Goal: Complete application form

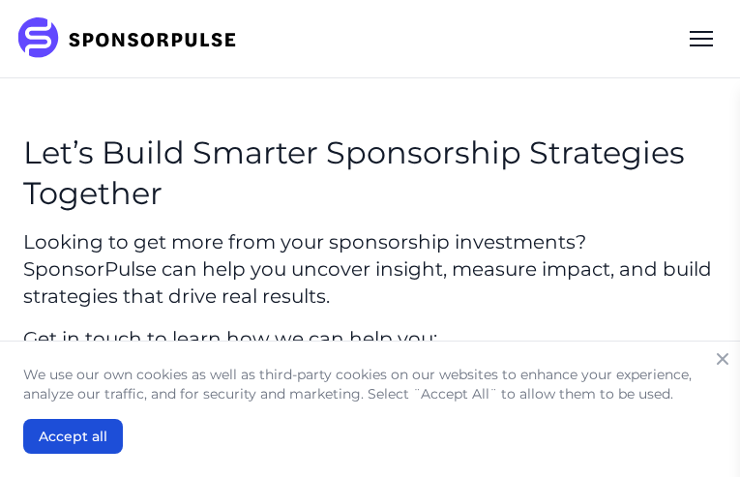
type input "EPgJNJsoy"
type input "GoiuWeFRlSB"
type input "[EMAIL_ADDRESS][DOMAIN_NAME]"
type input "ciwCSQzBupwpvG"
type input "hEmYutkHatHjfO"
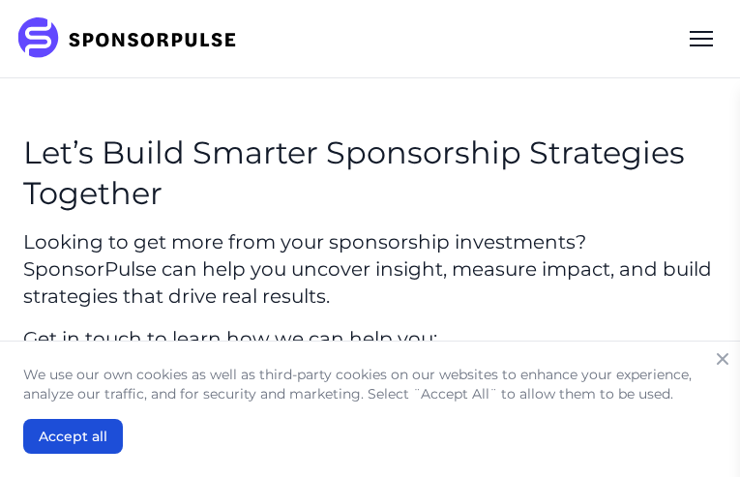
select select "Telecom / Tech"
checkbox input "true"
type input "NoXsJcgjwFPeUsP"
type input "ePSPTaPtrDOqFqgc"
type input "[EMAIL_ADDRESS][DOMAIN_NAME]"
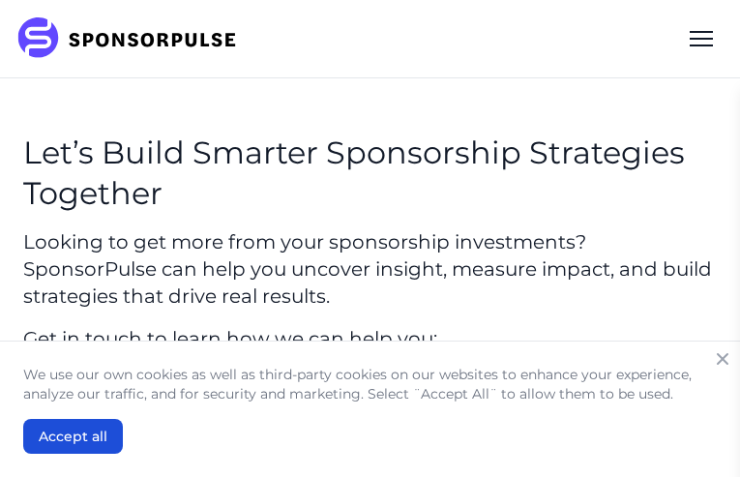
type input "NQTzfnDL"
type input "ouPzkggnWZdyW"
select select "Retail / Grocery"
